Goal: Information Seeking & Learning: Check status

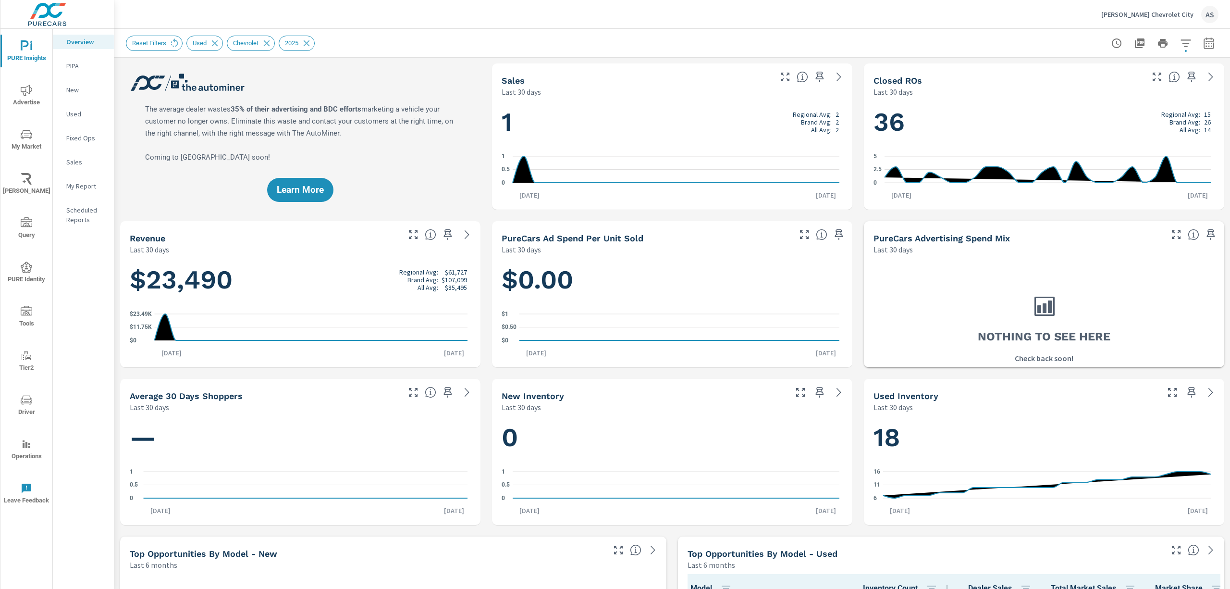
scroll to position [150, 0]
click at [1180, 43] on icon "button" at bounding box center [1186, 43] width 12 height 12
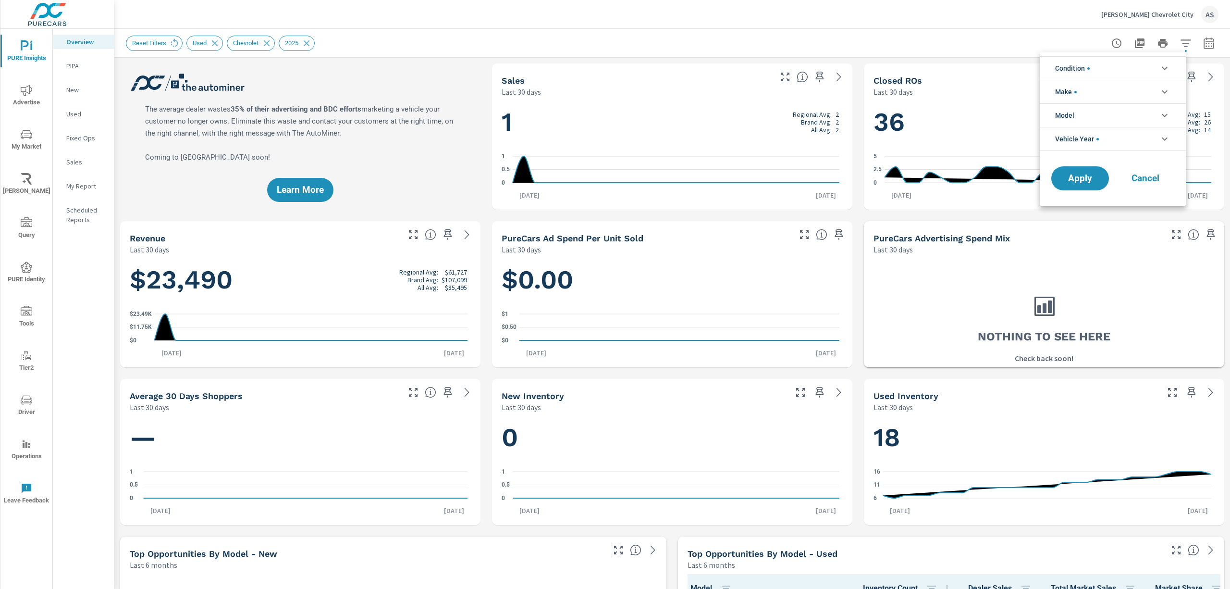
scroll to position [22, 0]
click at [360, 38] on div at bounding box center [615, 294] width 1230 height 589
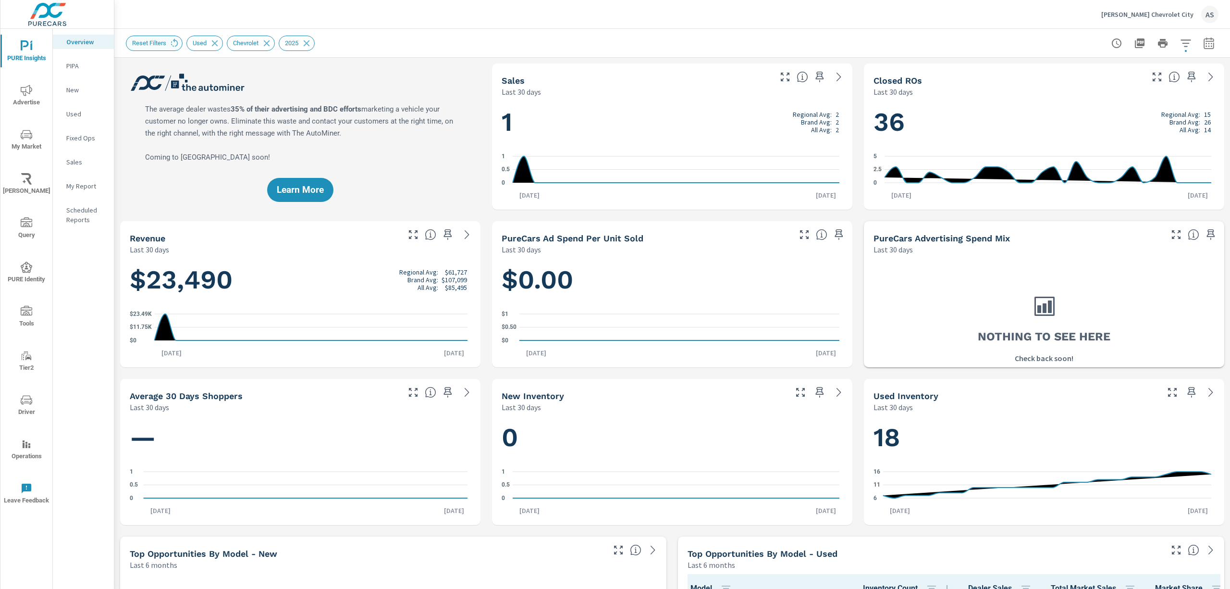
click at [147, 45] on span "Reset Filters" at bounding box center [149, 42] width 46 height 7
click at [176, 43] on icon at bounding box center [174, 42] width 7 height 8
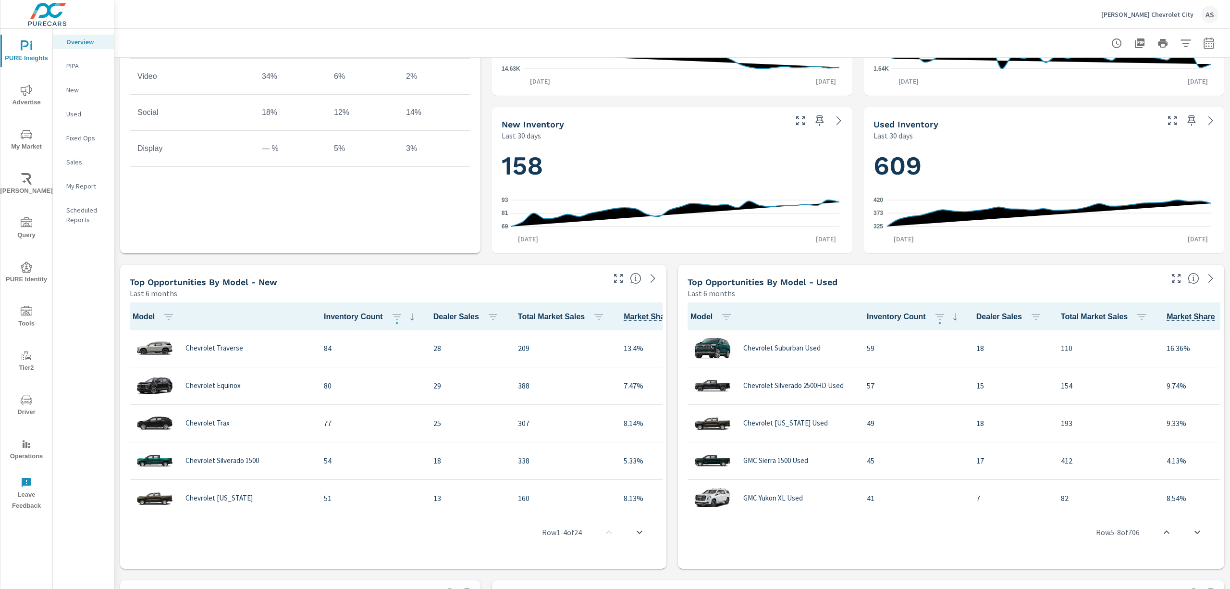
scroll to position [448, 0]
